Goal: Find contact information

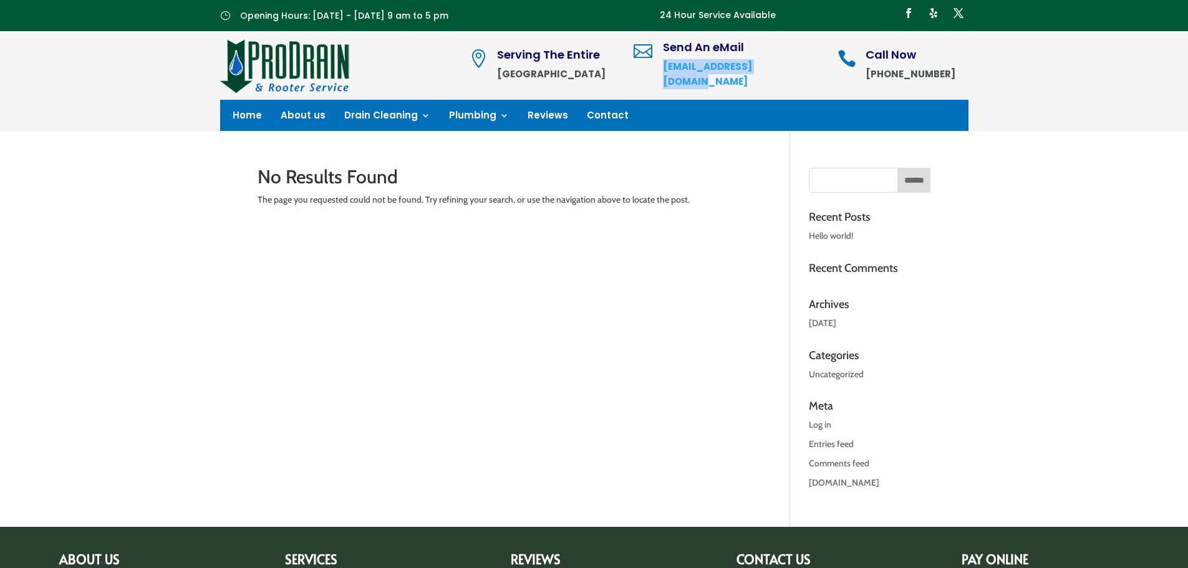
drag, startPoint x: 823, startPoint y: 72, endPoint x: 674, endPoint y: 79, distance: 149.8
click at [696, 74] on div " Send An eMail [EMAIL_ADDRESS][DOMAIN_NAME]" at bounding box center [728, 65] width 188 height 47
copy strong "[EMAIL_ADDRESS][DOMAIN_NAME]"
drag, startPoint x: 967, startPoint y: 77, endPoint x: 885, endPoint y: 77, distance: 82.3
click at [885, 77] on div " Call Now 503-533-0430" at bounding box center [903, 65] width 130 height 32
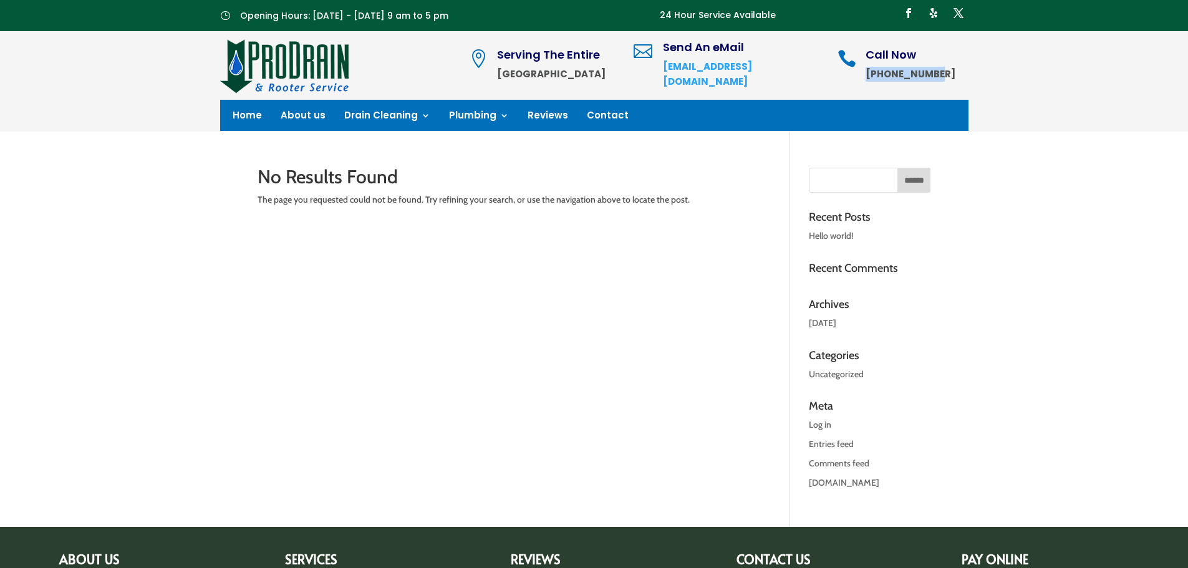
copy strong "[PHONE_NUMBER]"
drag, startPoint x: 843, startPoint y: 75, endPoint x: 704, endPoint y: 78, distance: 139.1
click at [704, 78] on div " Serving The Entire Portland Metro Area  Send An eMail office@prodrainpdx.com…" at bounding box center [718, 65] width 499 height 56
copy strong "[EMAIL_ADDRESS][DOMAIN_NAME]"
